Goal: Use online tool/utility: Utilize a website feature to perform a specific function

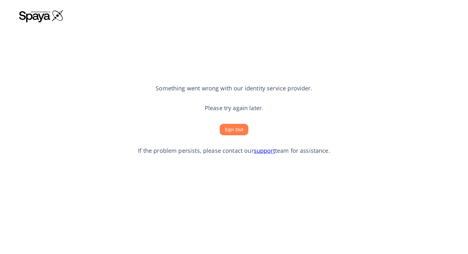
click at [241, 127] on button "Sign Out" at bounding box center [234, 130] width 29 height 12
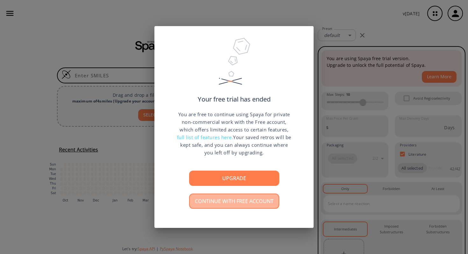
click at [216, 205] on button "Continue with free account" at bounding box center [234, 201] width 90 height 15
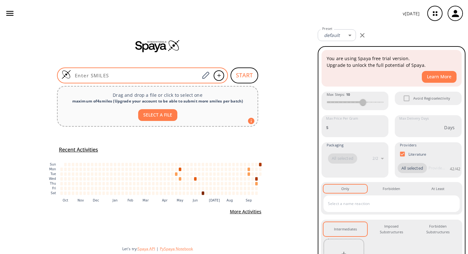
click at [175, 76] on input at bounding box center [135, 75] width 129 height 6
paste input "O=C(OCC1=CC=CC=C1)[C@@H](NC(OC(C)(C)C)=O)CN=[N+]=[N-]"
type input "O=C(OCC1=CC=CC=C1)[C@@H](NC(OC(C)(C)C)=O)CN=[N+]=[N-]"
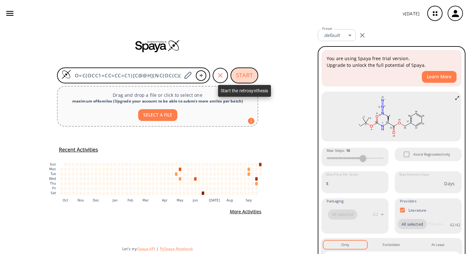
click at [253, 76] on button "START" at bounding box center [245, 76] width 28 height 16
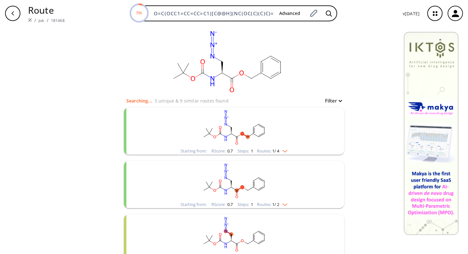
click at [265, 140] on rect "clusters" at bounding box center [234, 128] width 166 height 40
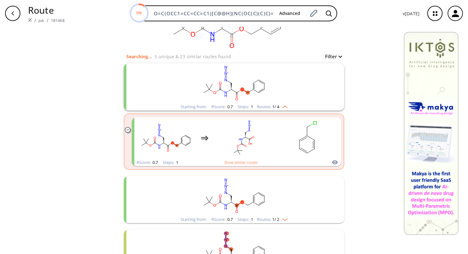
scroll to position [47, 0]
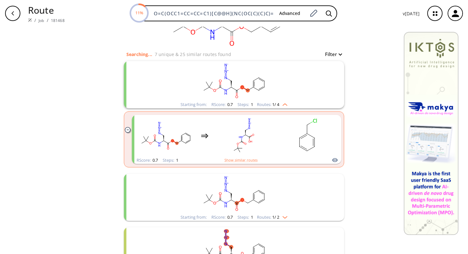
click at [284, 218] on img "clusters" at bounding box center [283, 216] width 8 height 5
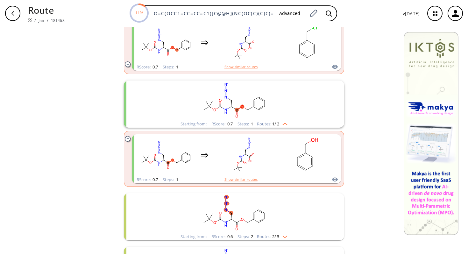
scroll to position [140, 0]
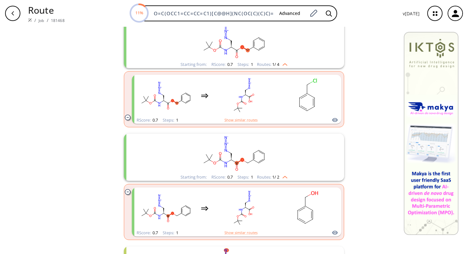
click at [287, 236] on ul "Starting from: RScore : 0.8 Steps : 2 Routes: 1 / 2 Starting from: RScore : 0.7…" at bounding box center [234, 157] width 220 height 386
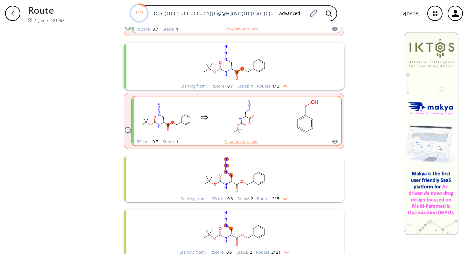
scroll to position [232, 0]
click at [285, 199] on img "clusters" at bounding box center [283, 197] width 8 height 5
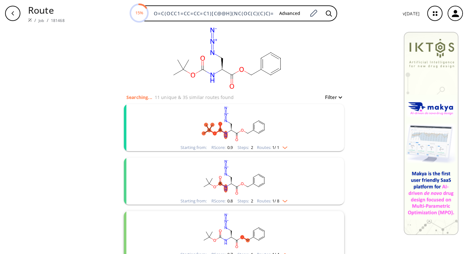
scroll to position [0, 0]
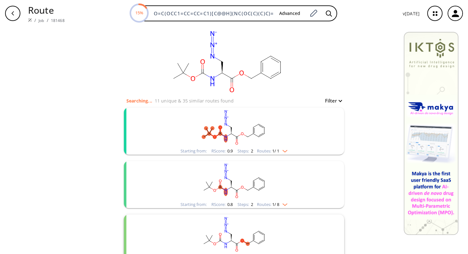
click at [289, 143] on rect "clusters" at bounding box center [234, 128] width 166 height 40
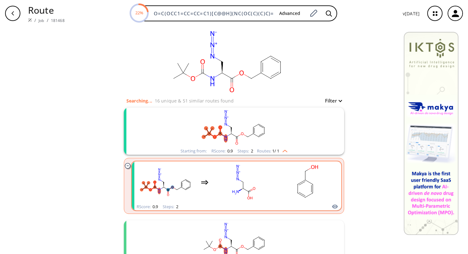
click at [280, 186] on rect "clusters" at bounding box center [307, 182] width 57 height 40
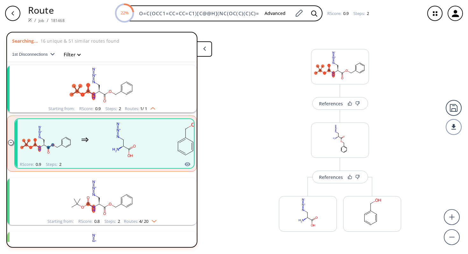
scroll to position [14, 0]
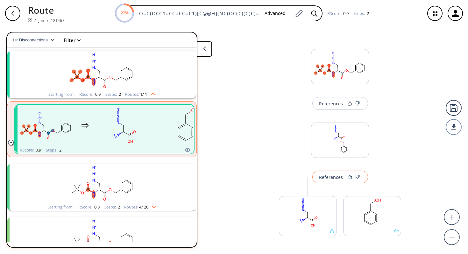
click at [336, 178] on div "References" at bounding box center [331, 177] width 24 height 4
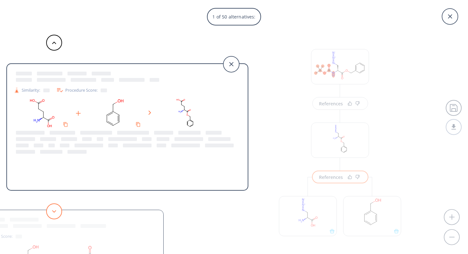
click at [56, 213] on button at bounding box center [54, 212] width 16 height 16
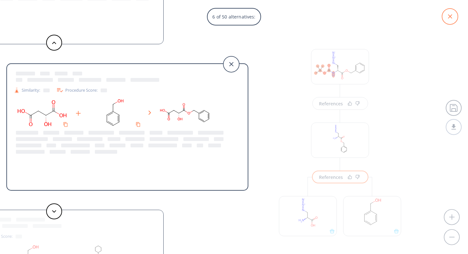
click at [453, 15] on icon at bounding box center [450, 17] width 16 height 16
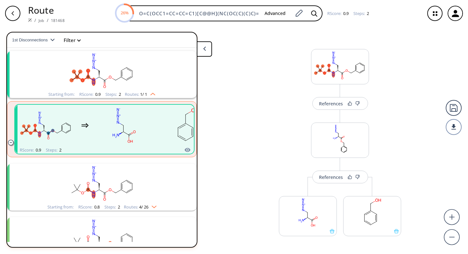
scroll to position [0, 0]
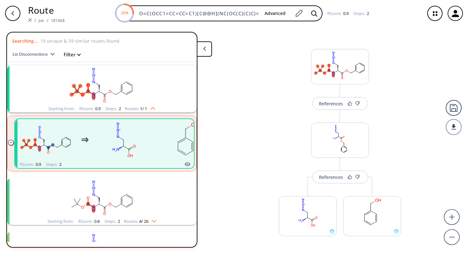
click at [14, 15] on icon "button" at bounding box center [12, 13] width 5 height 5
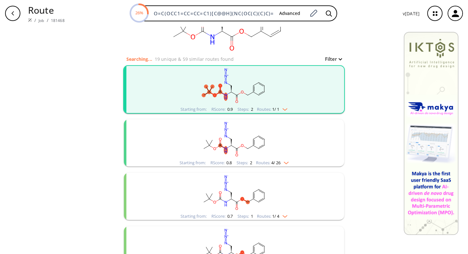
scroll to position [44, 0]
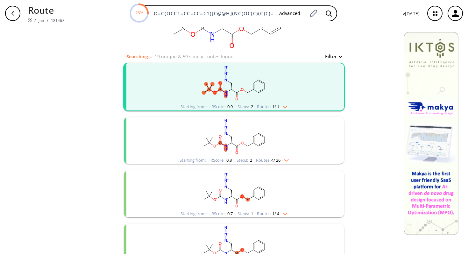
click at [272, 140] on rect "clusters" at bounding box center [234, 137] width 166 height 40
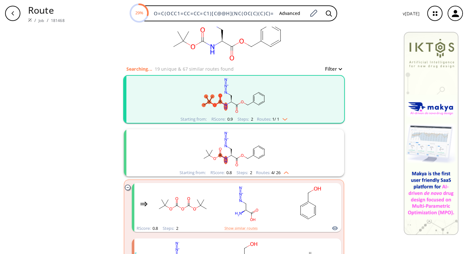
scroll to position [0, 0]
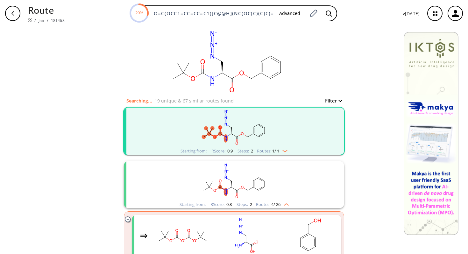
click at [258, 134] on rect "clusters" at bounding box center [234, 128] width 166 height 40
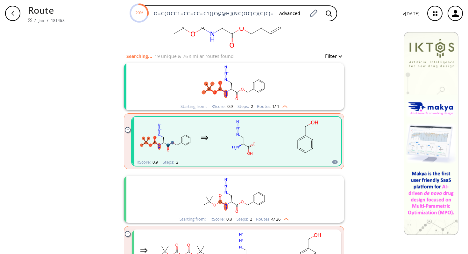
scroll to position [46, 0]
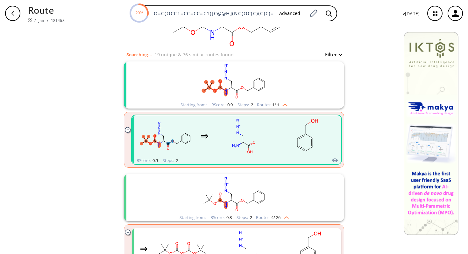
click at [289, 139] on rect "clusters" at bounding box center [307, 136] width 57 height 40
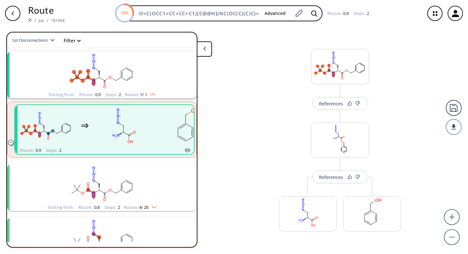
scroll to position [14, 0]
click at [341, 176] on div "References" at bounding box center [331, 177] width 24 height 4
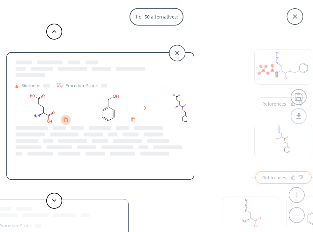
click at [66, 119] on icon "Copy to clipboard" at bounding box center [65, 119] width 5 height 5
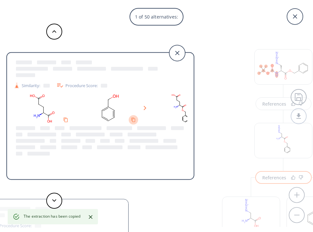
click at [133, 120] on icon "Copy to clipboard" at bounding box center [133, 119] width 5 height 5
